Goal: Transaction & Acquisition: Book appointment/travel/reservation

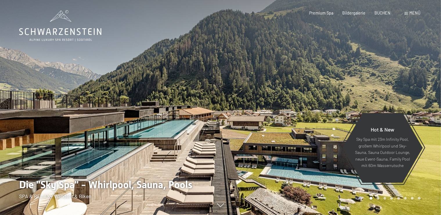
click at [413, 13] on span "Menü" at bounding box center [415, 12] width 11 height 5
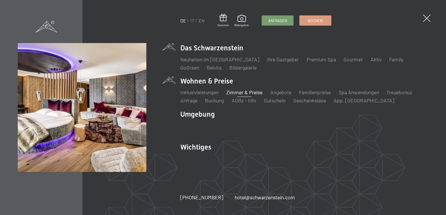
click at [245, 92] on link "Zimmer & Preise" at bounding box center [244, 92] width 36 height 6
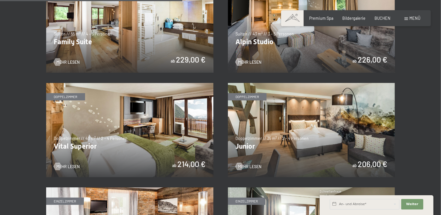
scroll to position [672, 0]
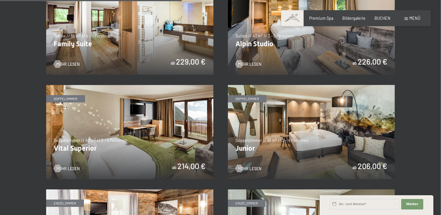
click at [119, 135] on img at bounding box center [129, 132] width 167 height 94
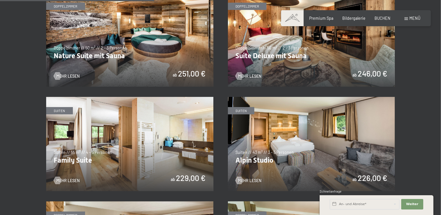
scroll to position [552, 0]
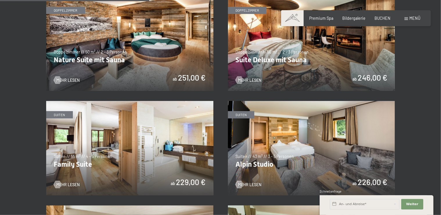
click at [284, 141] on img at bounding box center [311, 148] width 167 height 94
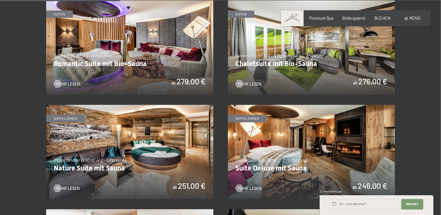
scroll to position [442, 0]
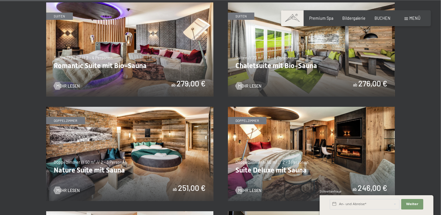
click at [293, 157] on img at bounding box center [311, 154] width 167 height 94
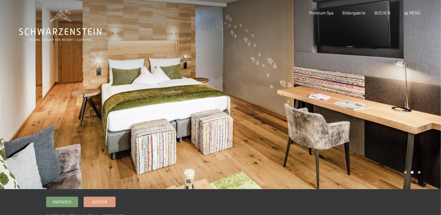
drag, startPoint x: 445, startPoint y: 24, endPoint x: 444, endPoint y: 35, distance: 11.1
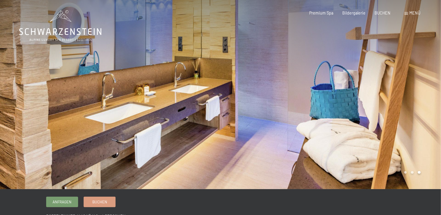
click at [424, 95] on div at bounding box center [331, 94] width 221 height 189
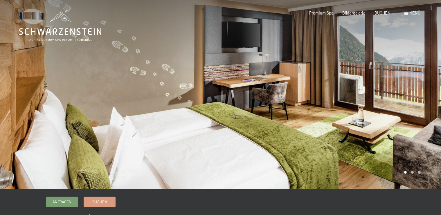
click at [424, 95] on div at bounding box center [331, 94] width 221 height 189
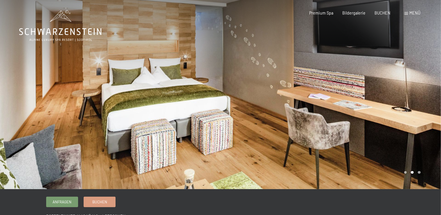
click at [424, 95] on div at bounding box center [331, 94] width 221 height 189
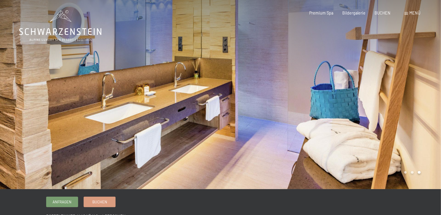
click at [424, 95] on div at bounding box center [331, 94] width 221 height 189
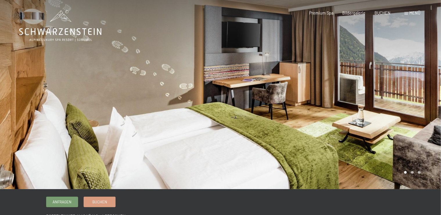
click at [424, 95] on div at bounding box center [331, 94] width 221 height 189
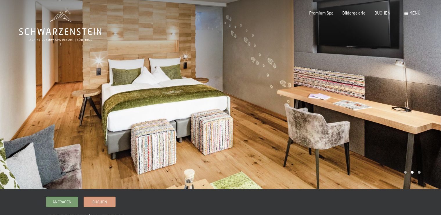
click at [424, 95] on div at bounding box center [331, 94] width 221 height 189
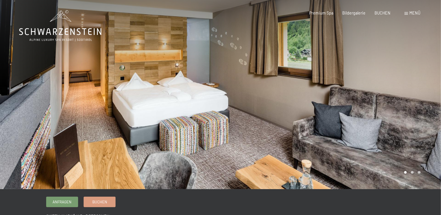
click at [429, 95] on div at bounding box center [331, 94] width 221 height 189
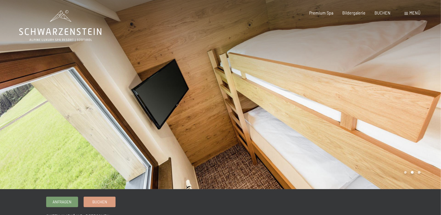
click at [429, 95] on div at bounding box center [331, 94] width 221 height 189
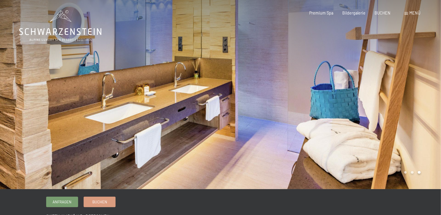
click at [429, 95] on div at bounding box center [331, 94] width 221 height 189
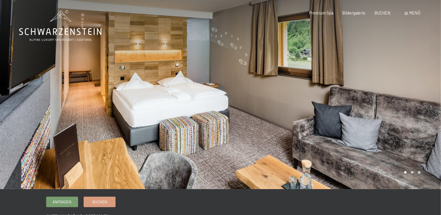
click at [429, 95] on div at bounding box center [331, 94] width 221 height 189
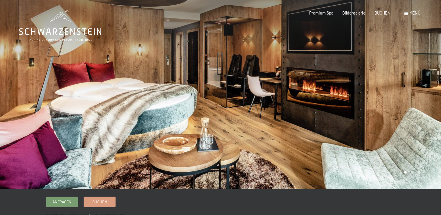
click at [428, 85] on div at bounding box center [331, 94] width 221 height 189
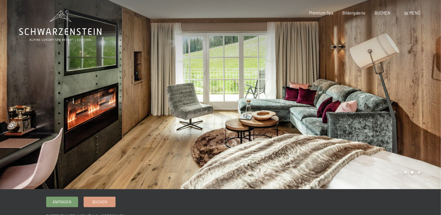
click at [428, 85] on div at bounding box center [331, 94] width 221 height 189
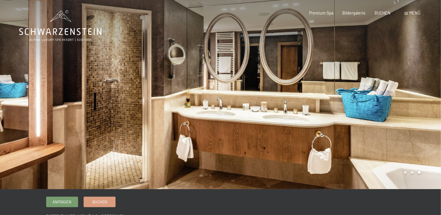
click at [428, 85] on div at bounding box center [331, 94] width 221 height 189
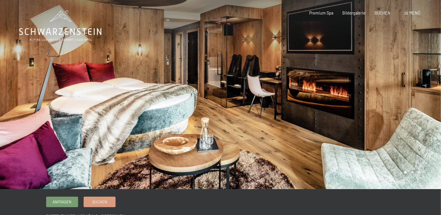
click at [428, 85] on div at bounding box center [331, 94] width 221 height 189
